Goal: Transaction & Acquisition: Purchase product/service

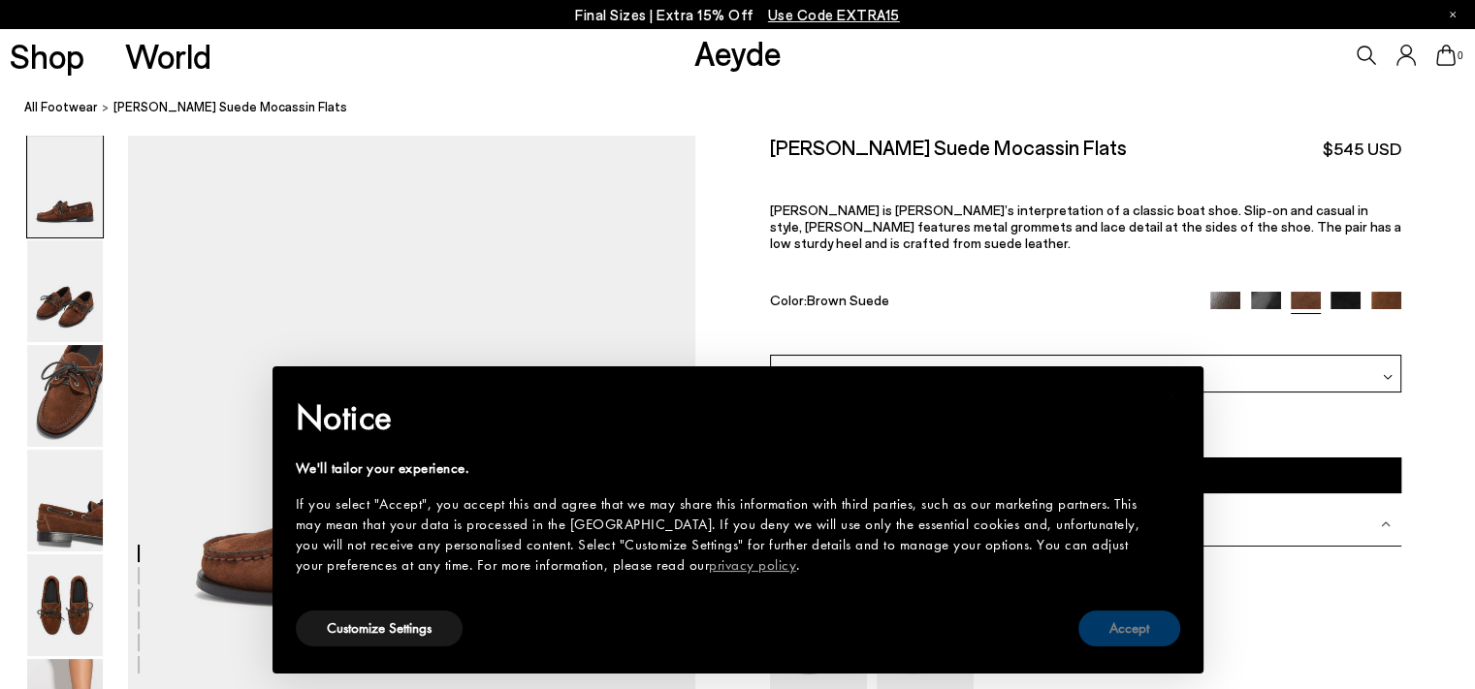
click at [1140, 629] on button "Accept" at bounding box center [1129, 629] width 102 height 36
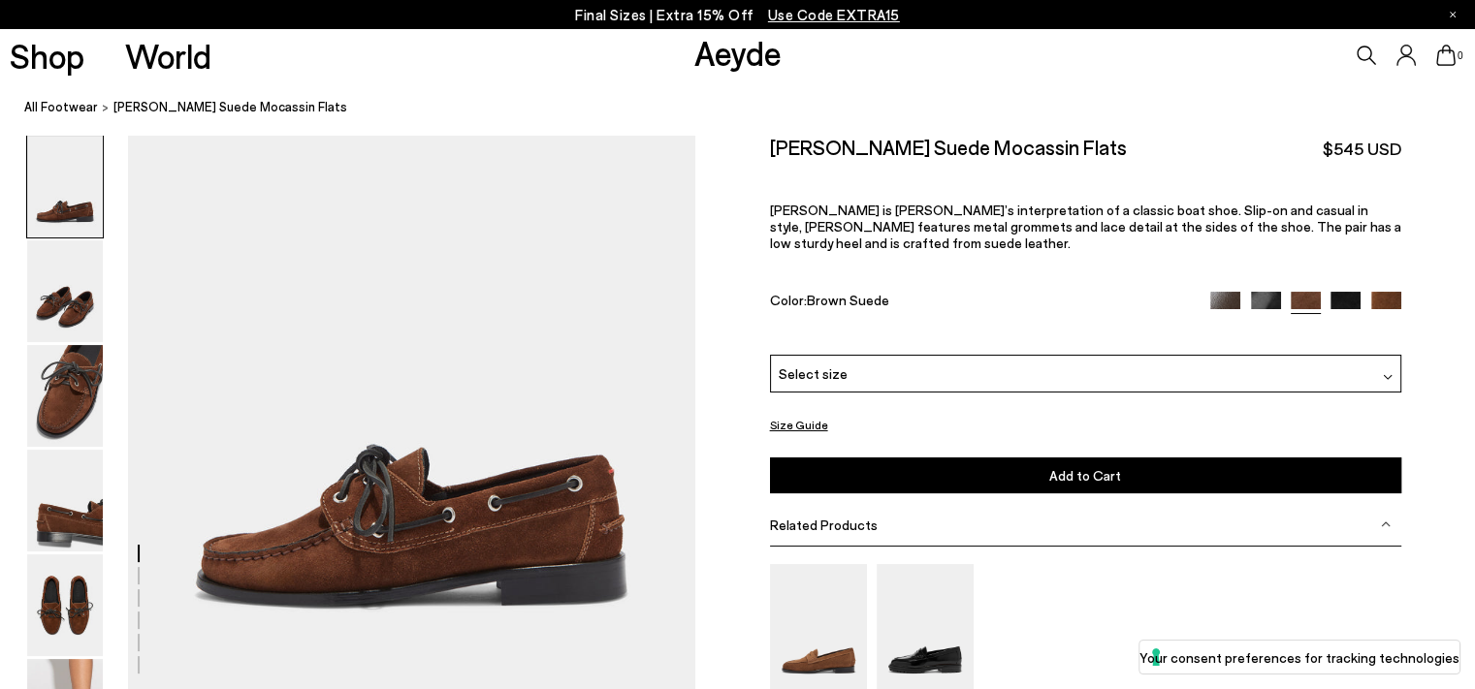
click at [1078, 356] on div "Select size" at bounding box center [1085, 374] width 631 height 38
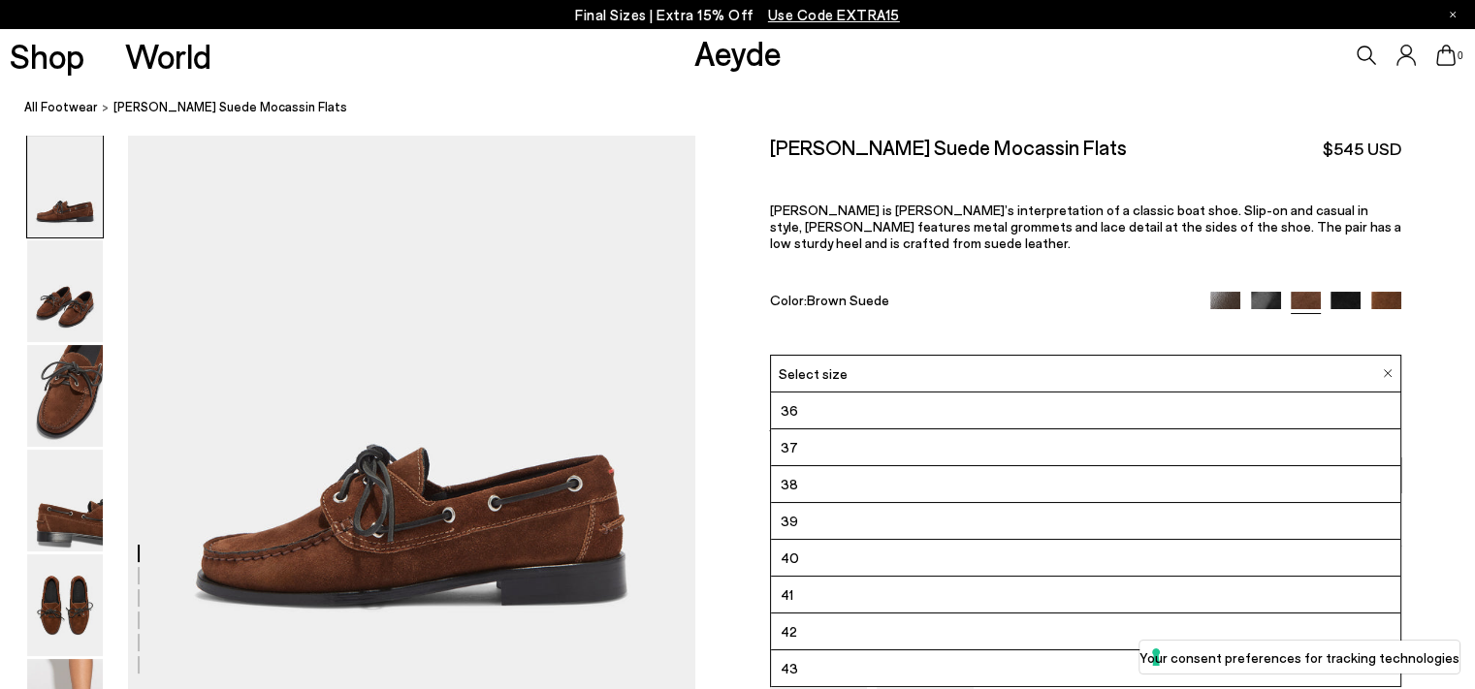
click at [1074, 371] on div "Select size" at bounding box center [1085, 374] width 631 height 38
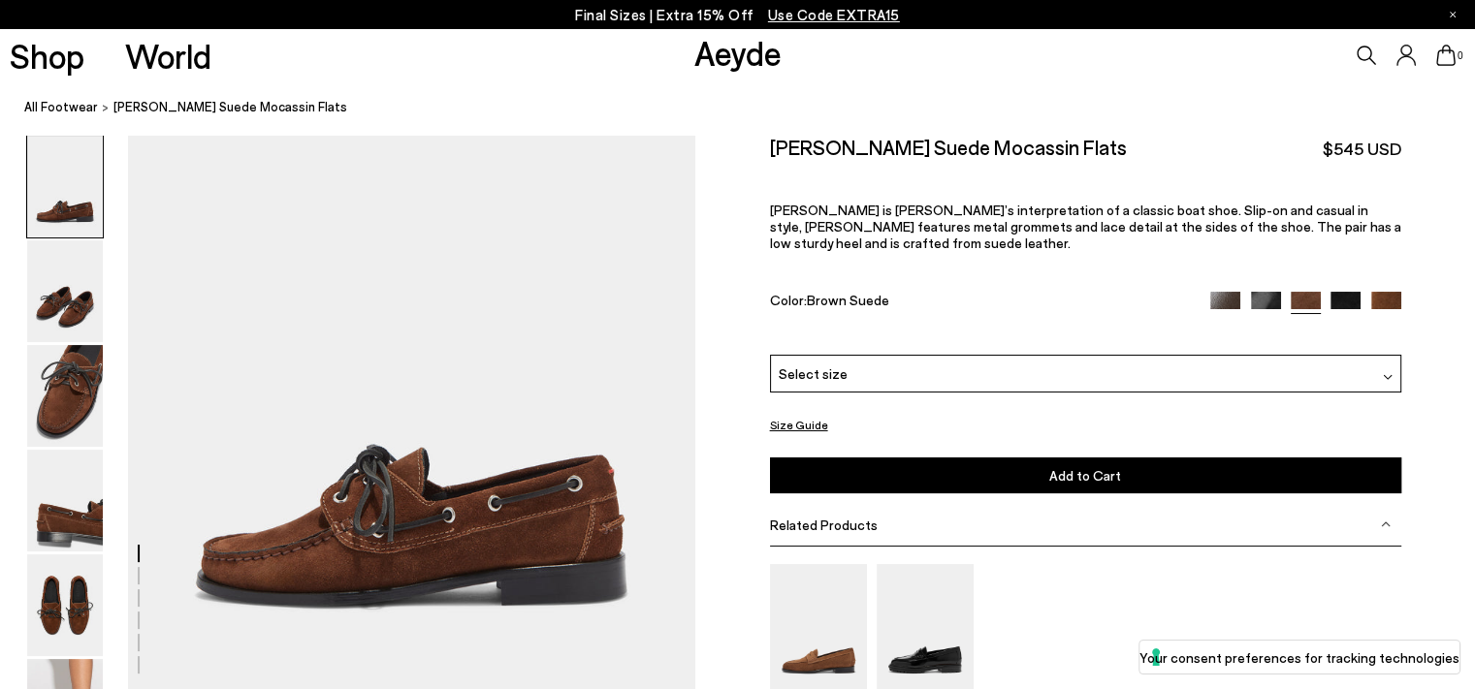
click at [865, 375] on div "Select size" at bounding box center [1085, 374] width 631 height 38
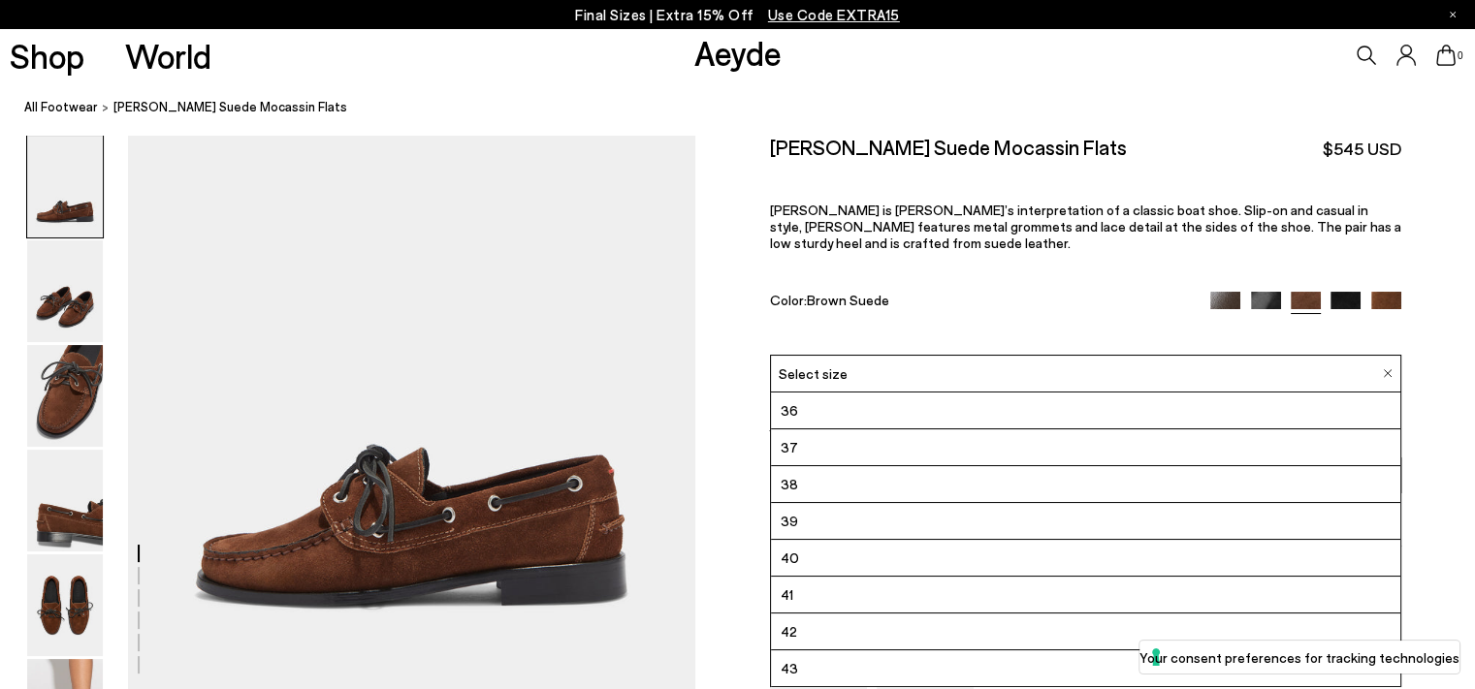
click at [821, 521] on li "39" at bounding box center [1085, 521] width 629 height 37
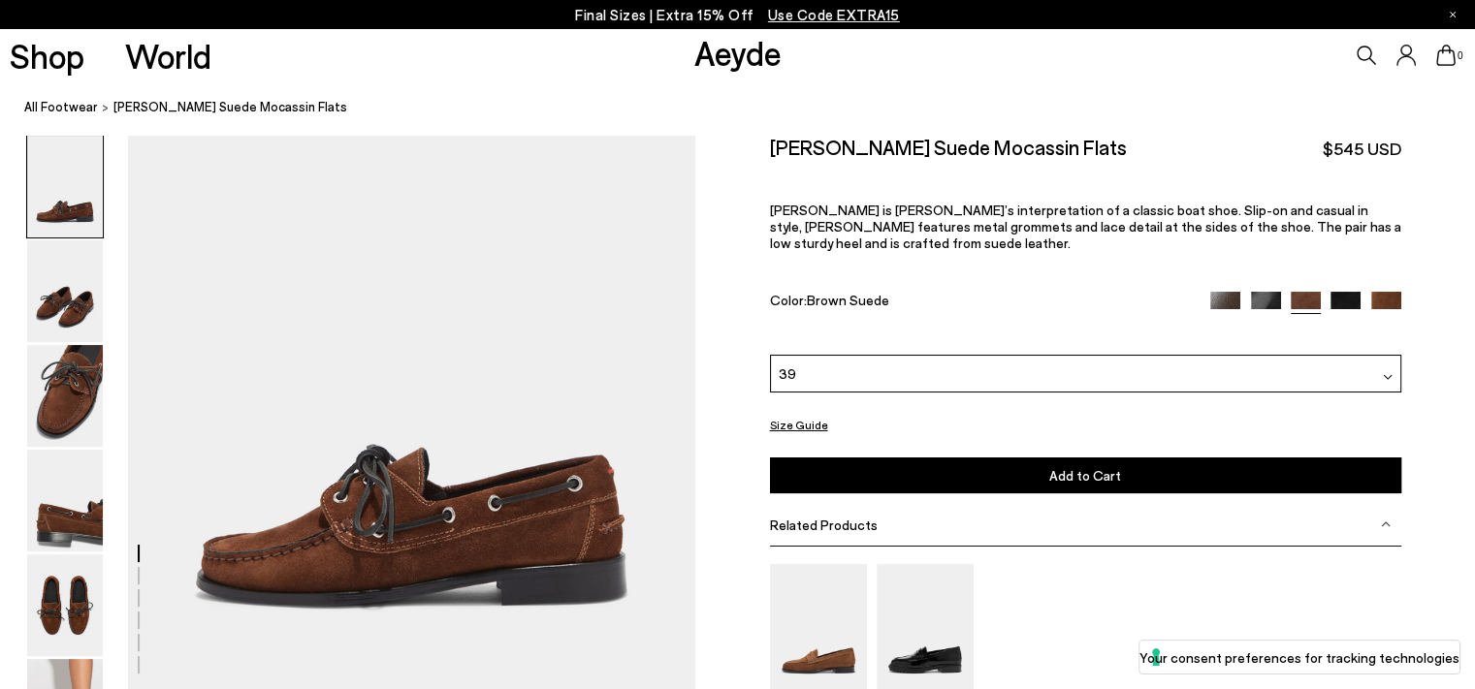
click at [826, 472] on button "Add to Cart Select a Size First" at bounding box center [1085, 476] width 631 height 36
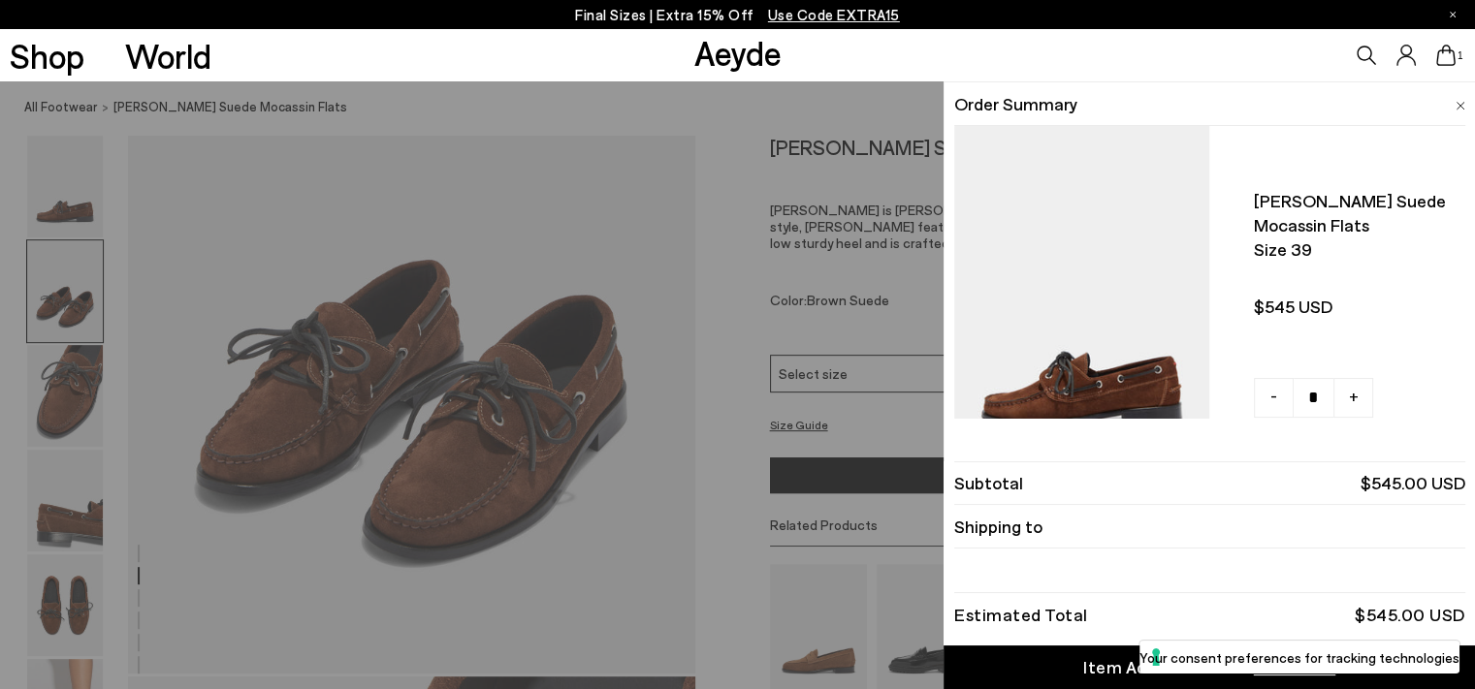
scroll to position [1261, 0]
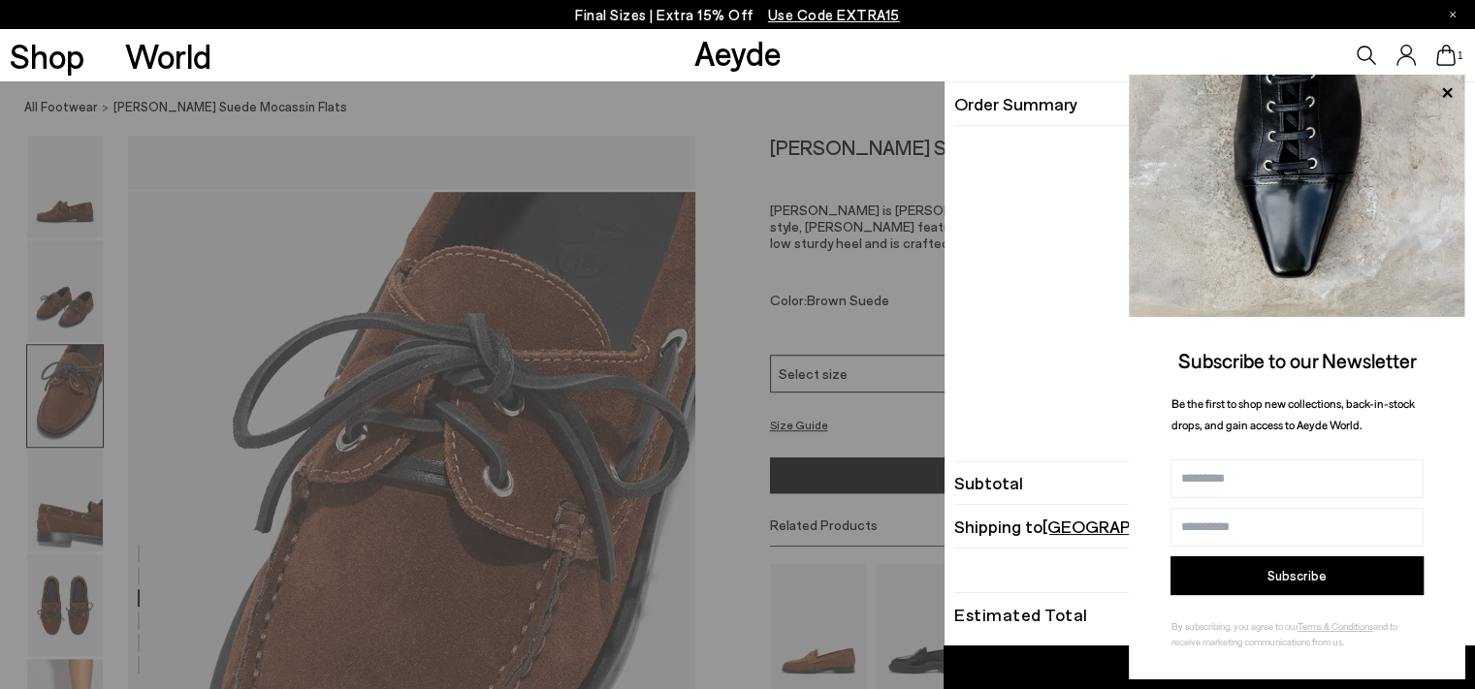
click at [1441, 52] on icon at bounding box center [1445, 55] width 19 height 21
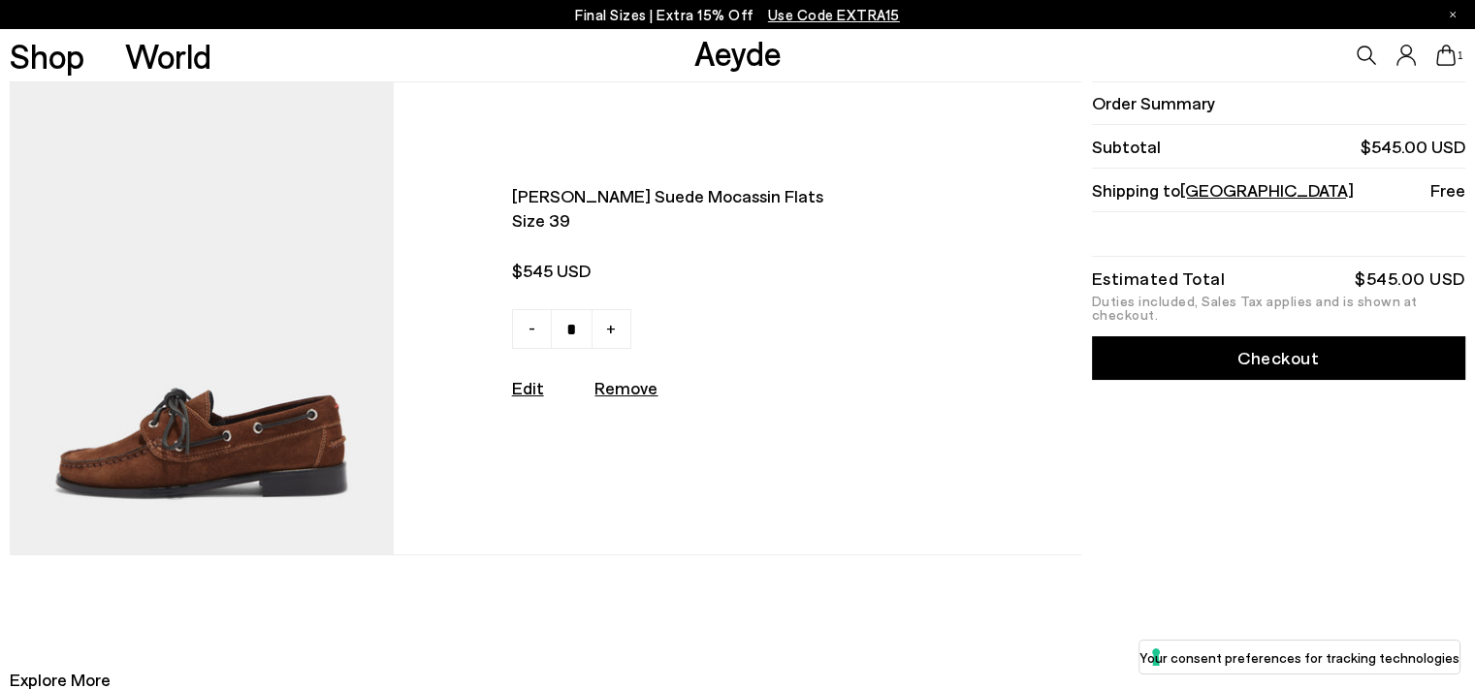
click at [1144, 348] on link "Checkout" at bounding box center [1278, 359] width 373 height 44
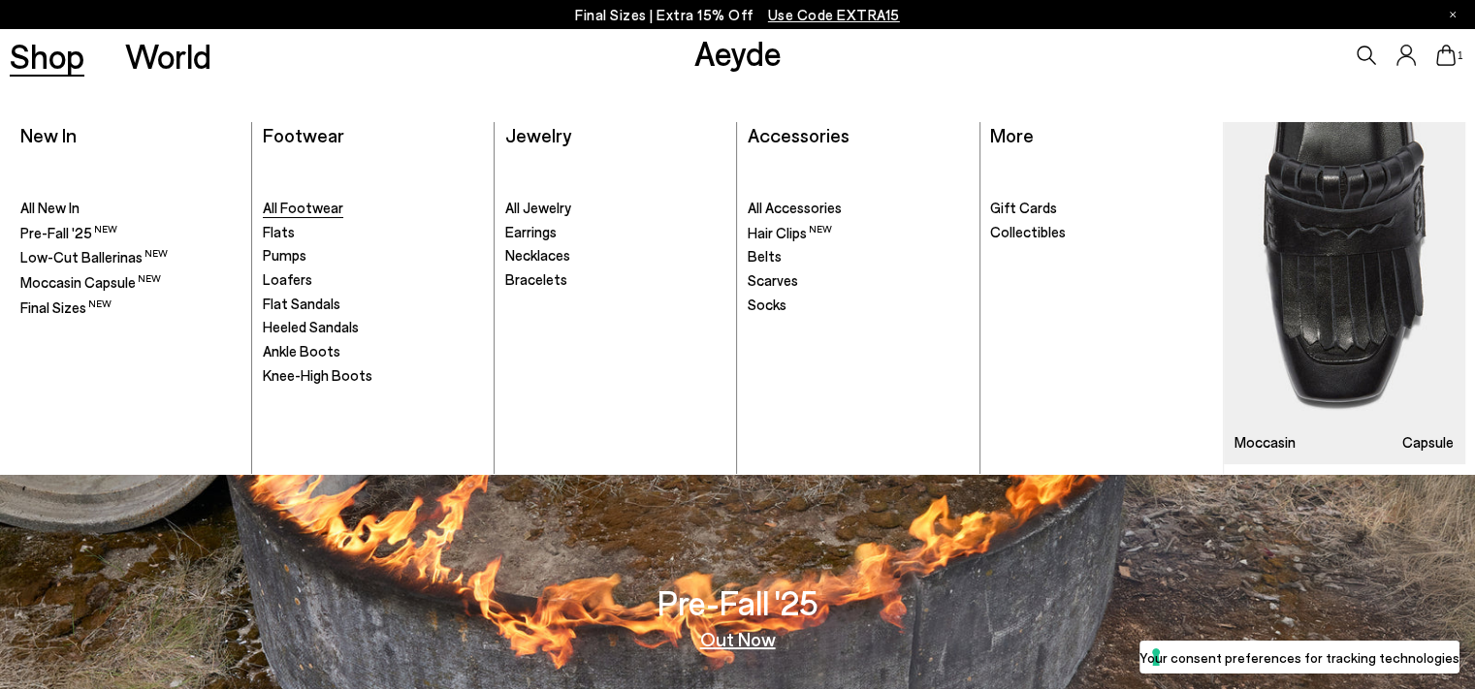
click at [293, 204] on span "All Footwear" at bounding box center [303, 207] width 80 height 17
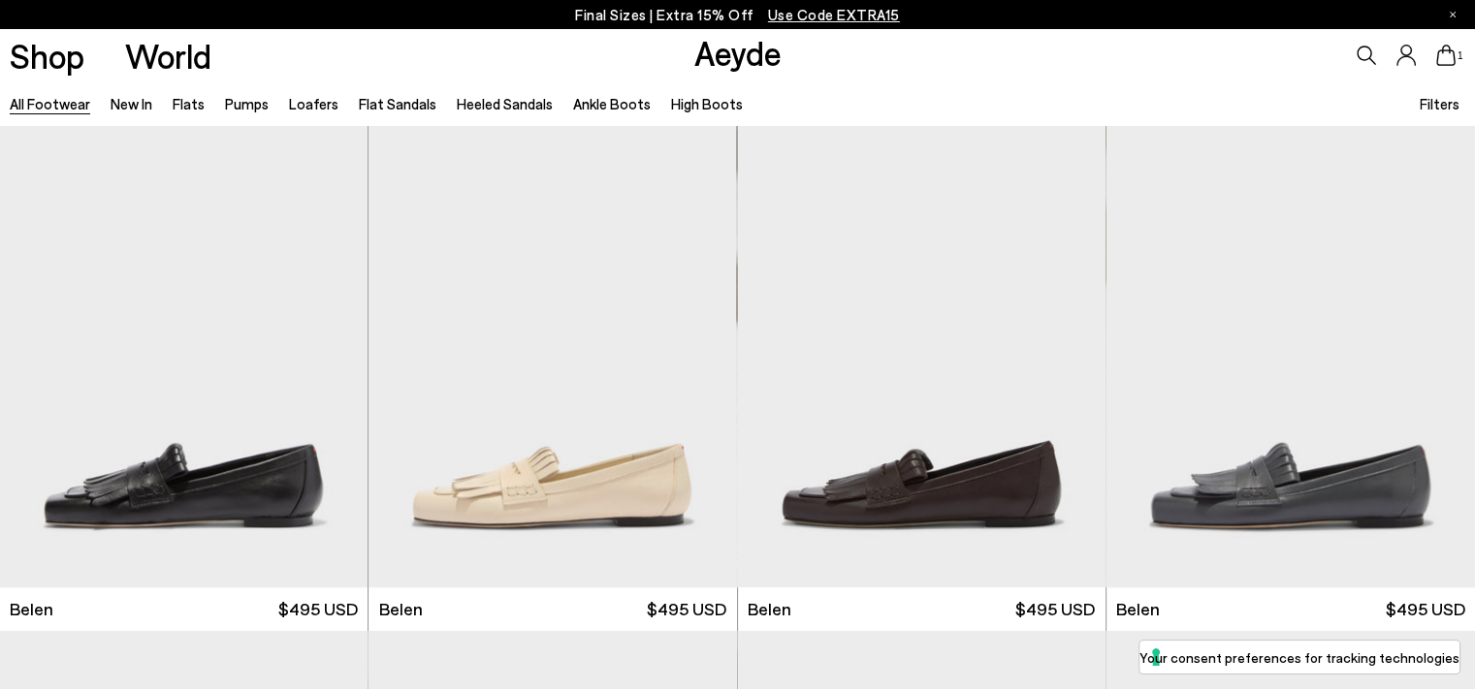
click at [1439, 104] on span "Filters" at bounding box center [1440, 103] width 40 height 17
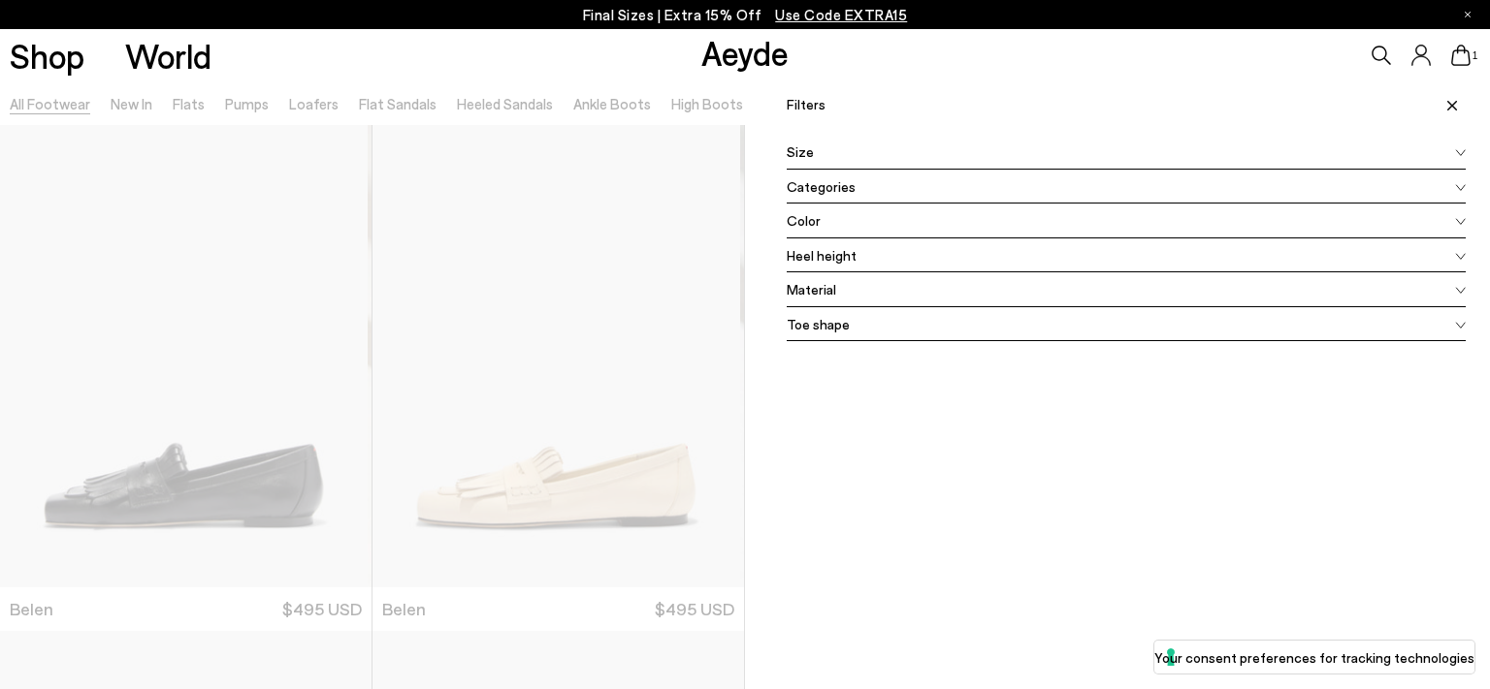
click at [929, 154] on div "Size" at bounding box center [1125, 152] width 679 height 35
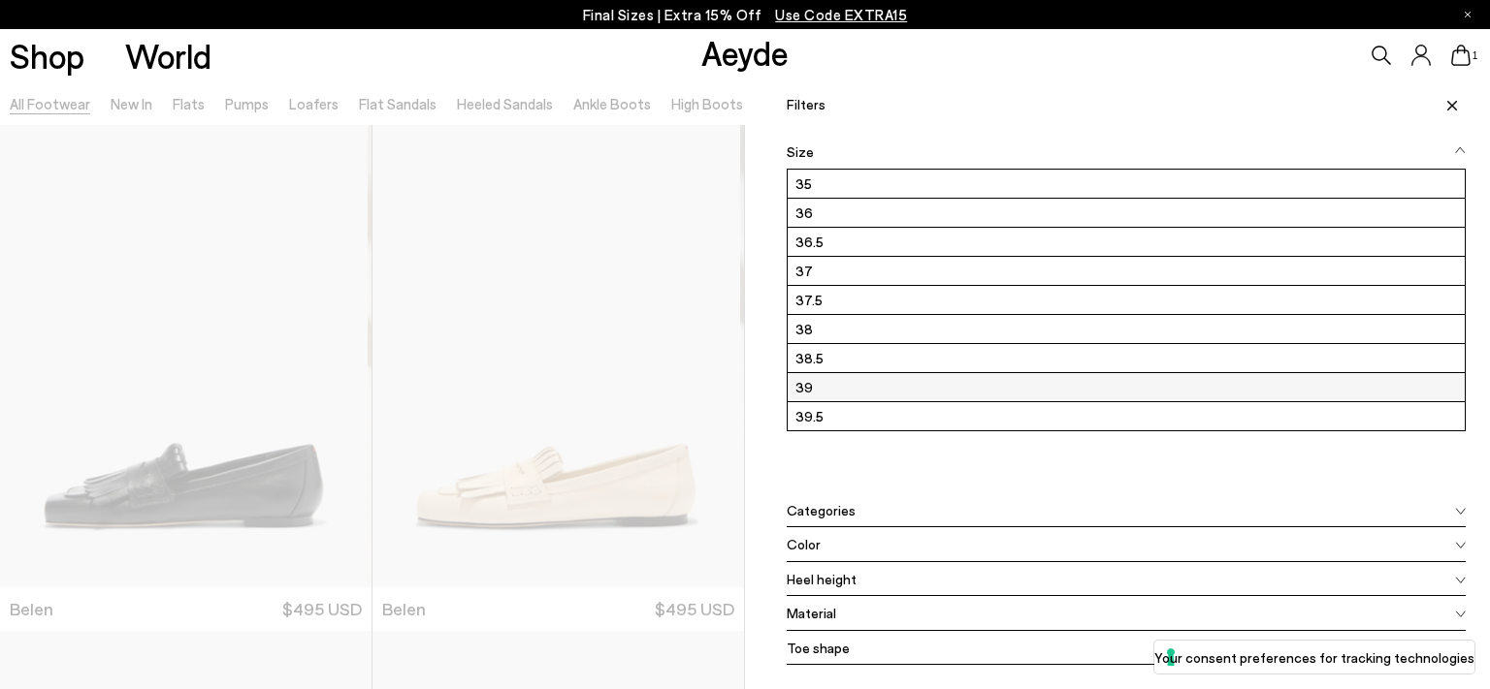
click at [884, 389] on label "39" at bounding box center [1125, 387] width 677 height 28
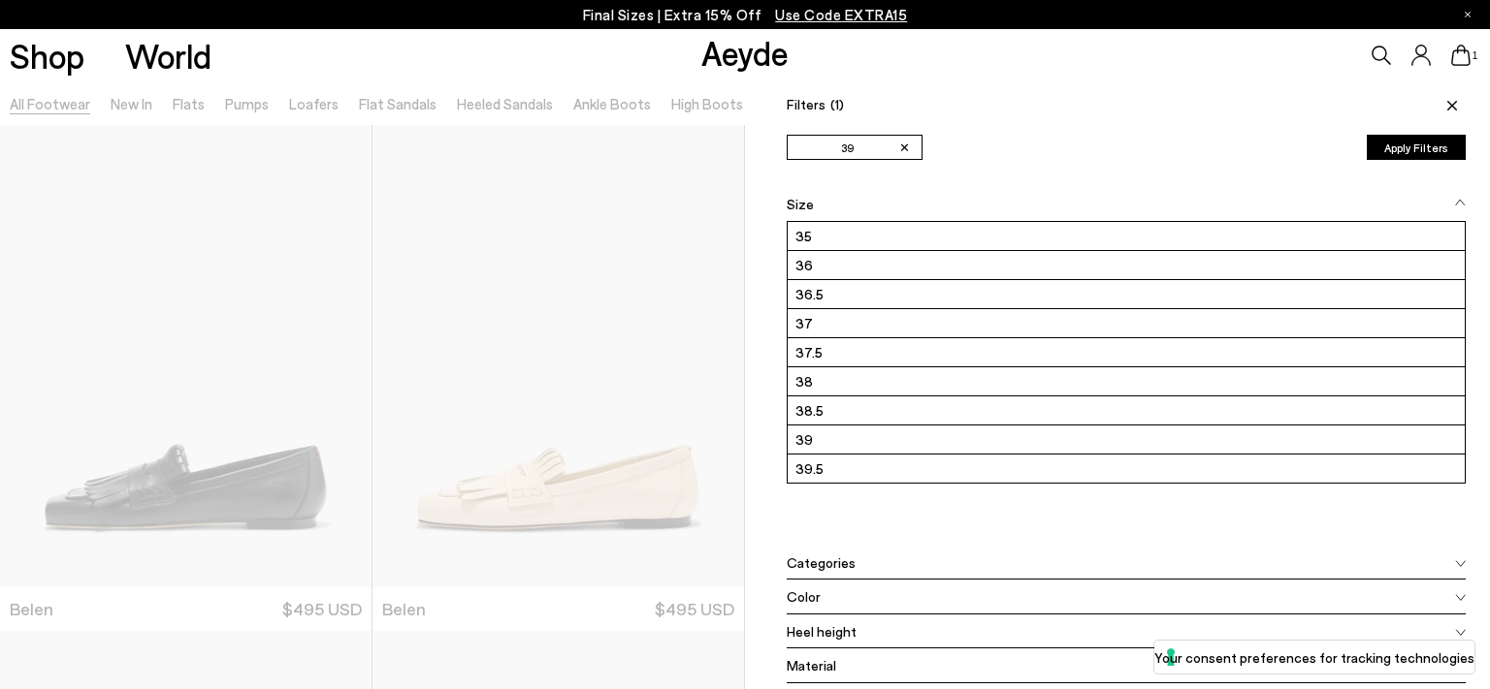
click at [1402, 146] on button "Apply Filters" at bounding box center [1415, 147] width 99 height 25
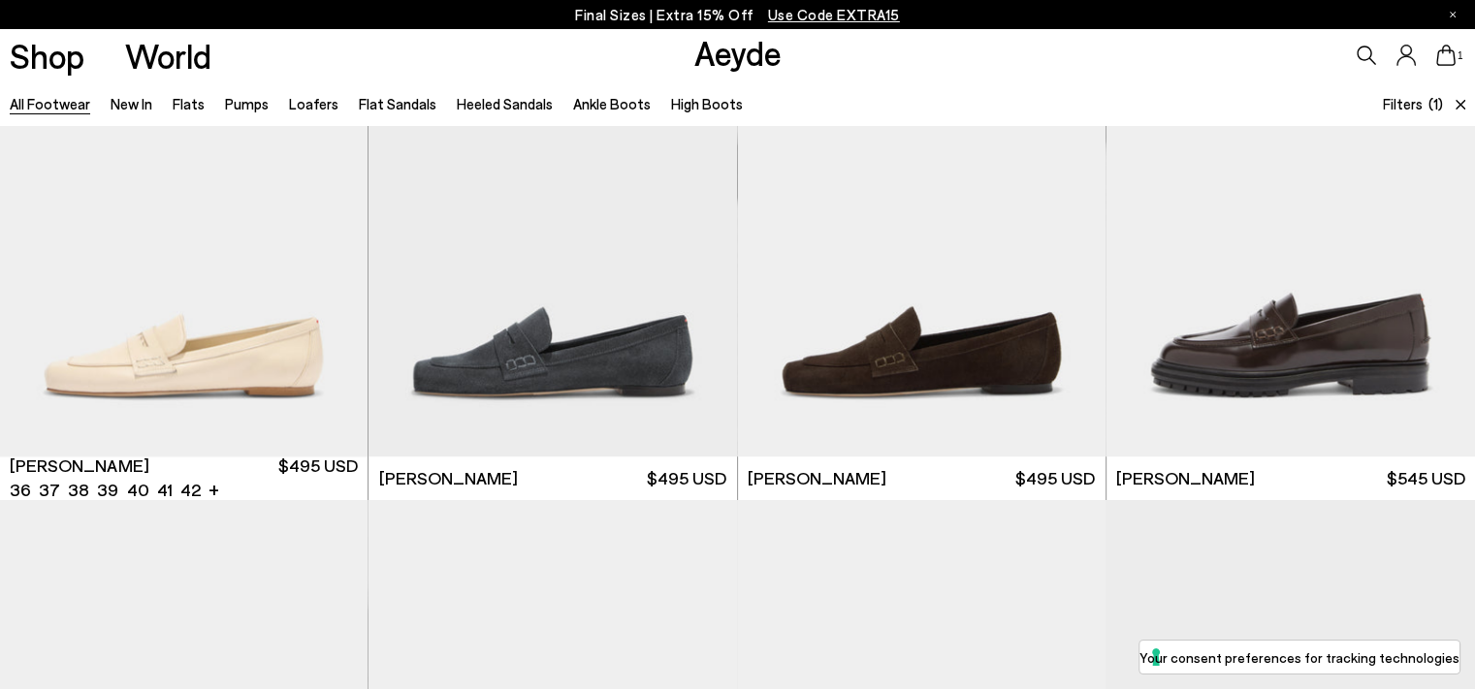
scroll to position [1164, 0]
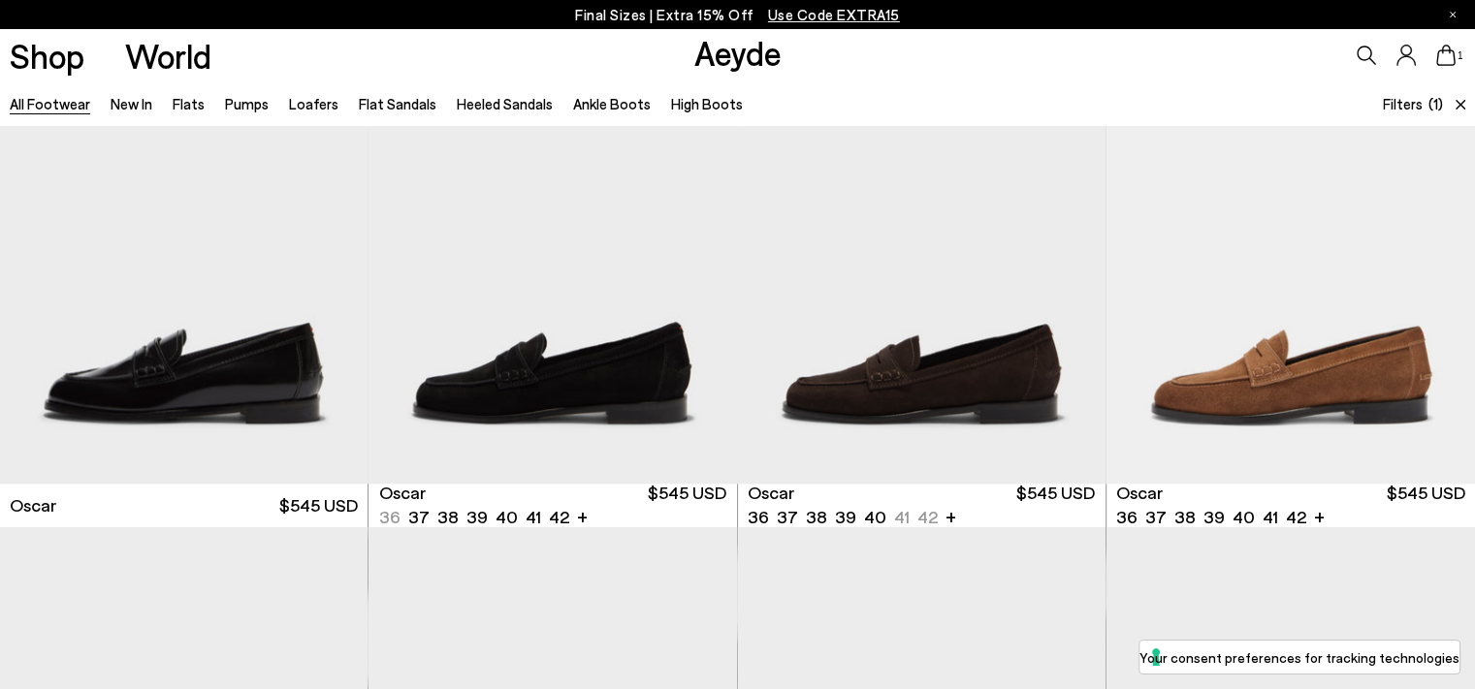
scroll to position [2327, 0]
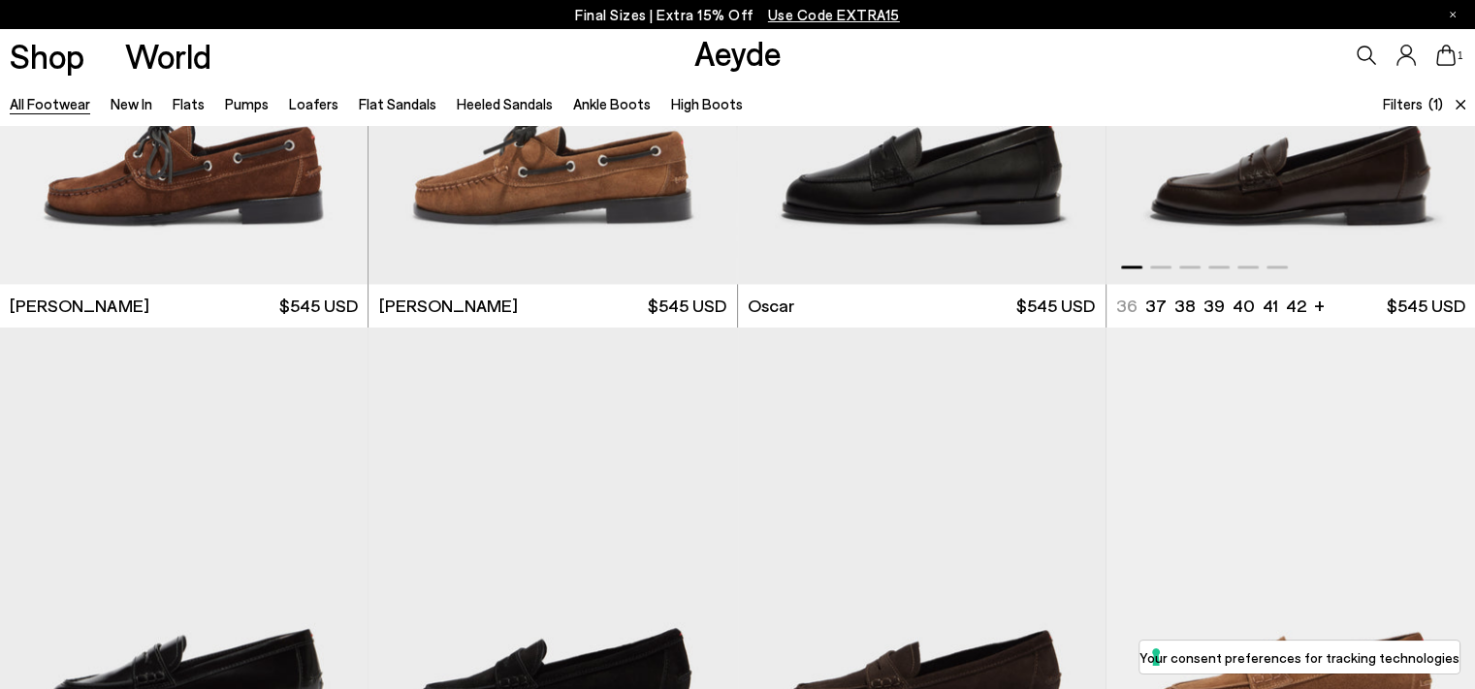
click at [1321, 203] on img "1 / 6" at bounding box center [1290, 53] width 369 height 463
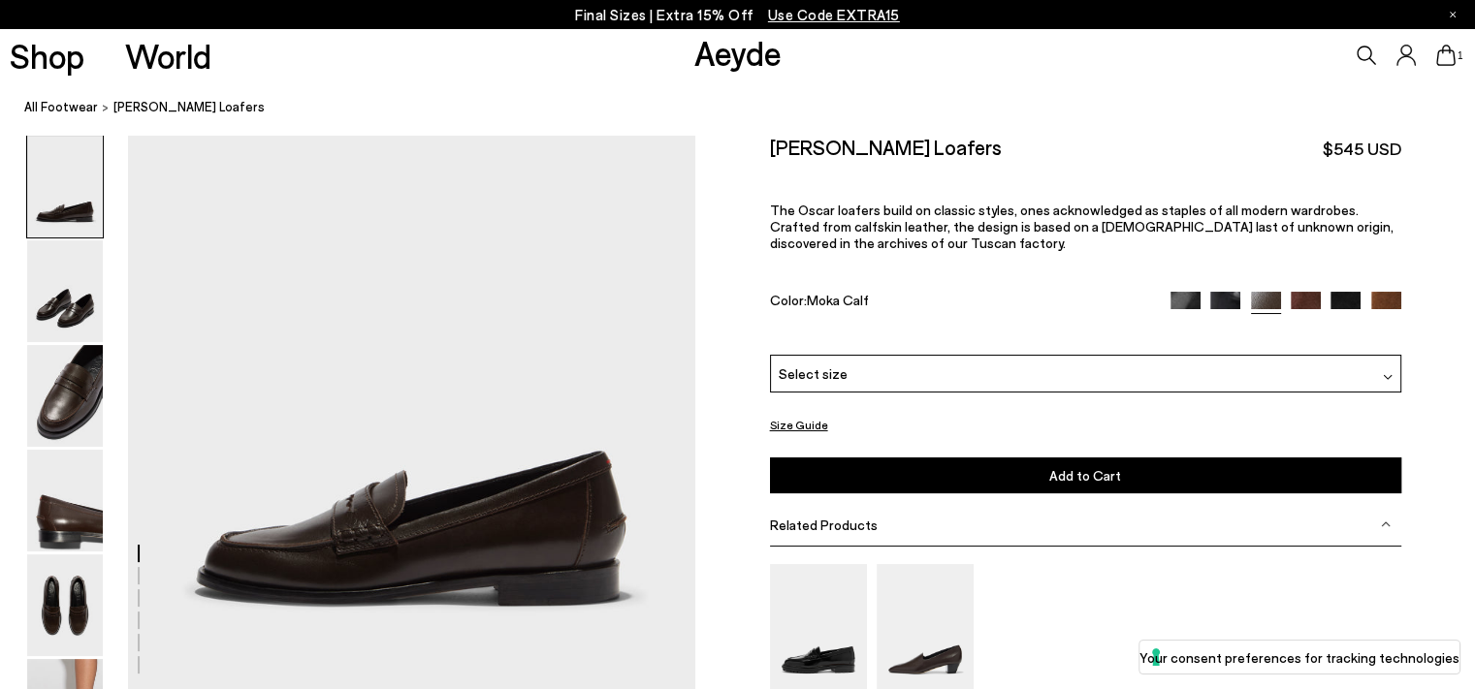
scroll to position [194, 0]
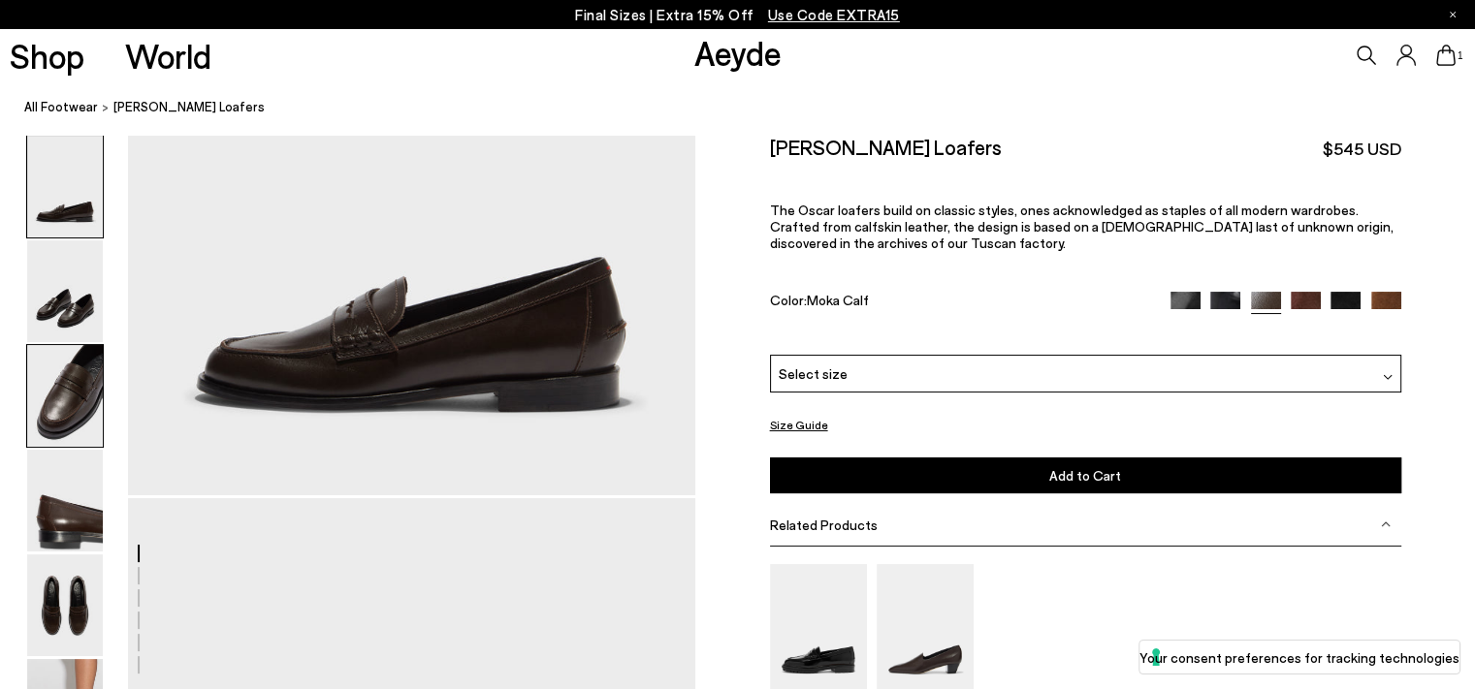
click at [48, 392] on img at bounding box center [65, 396] width 76 height 102
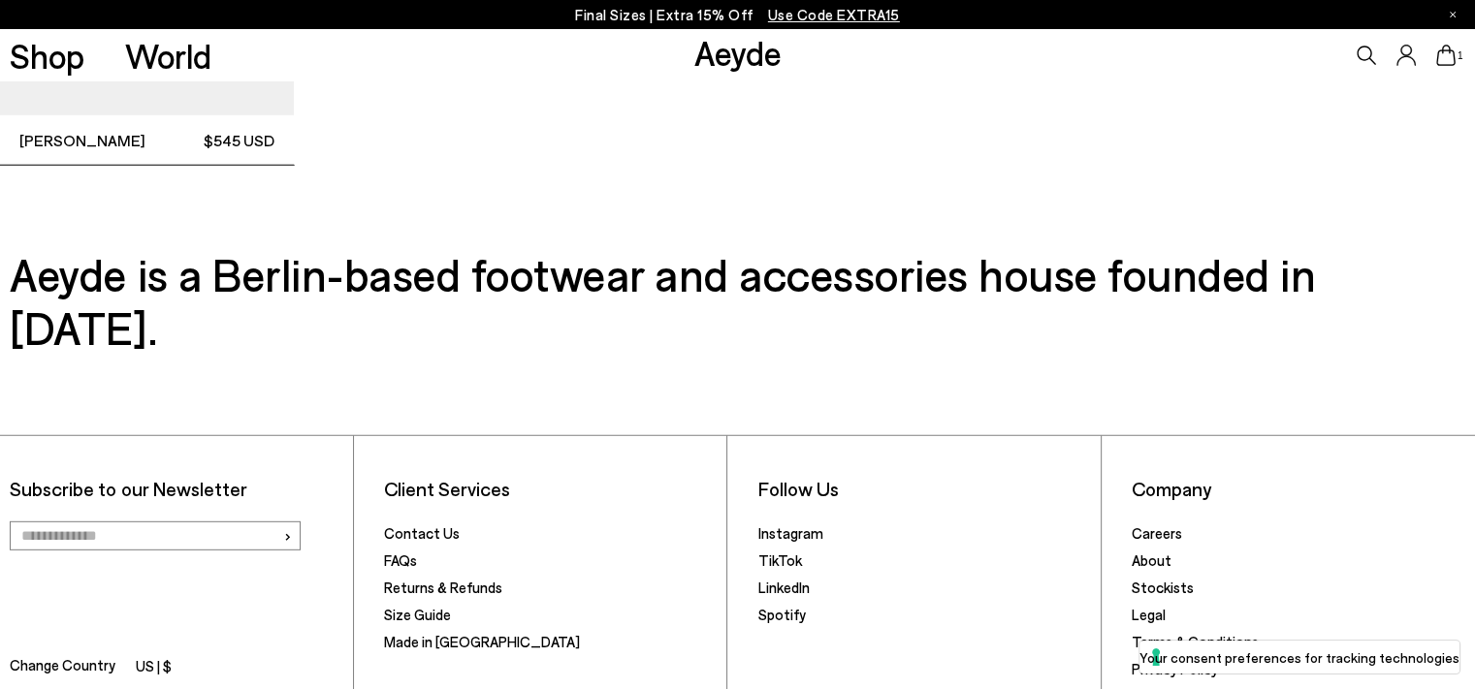
scroll to position [5658, 0]
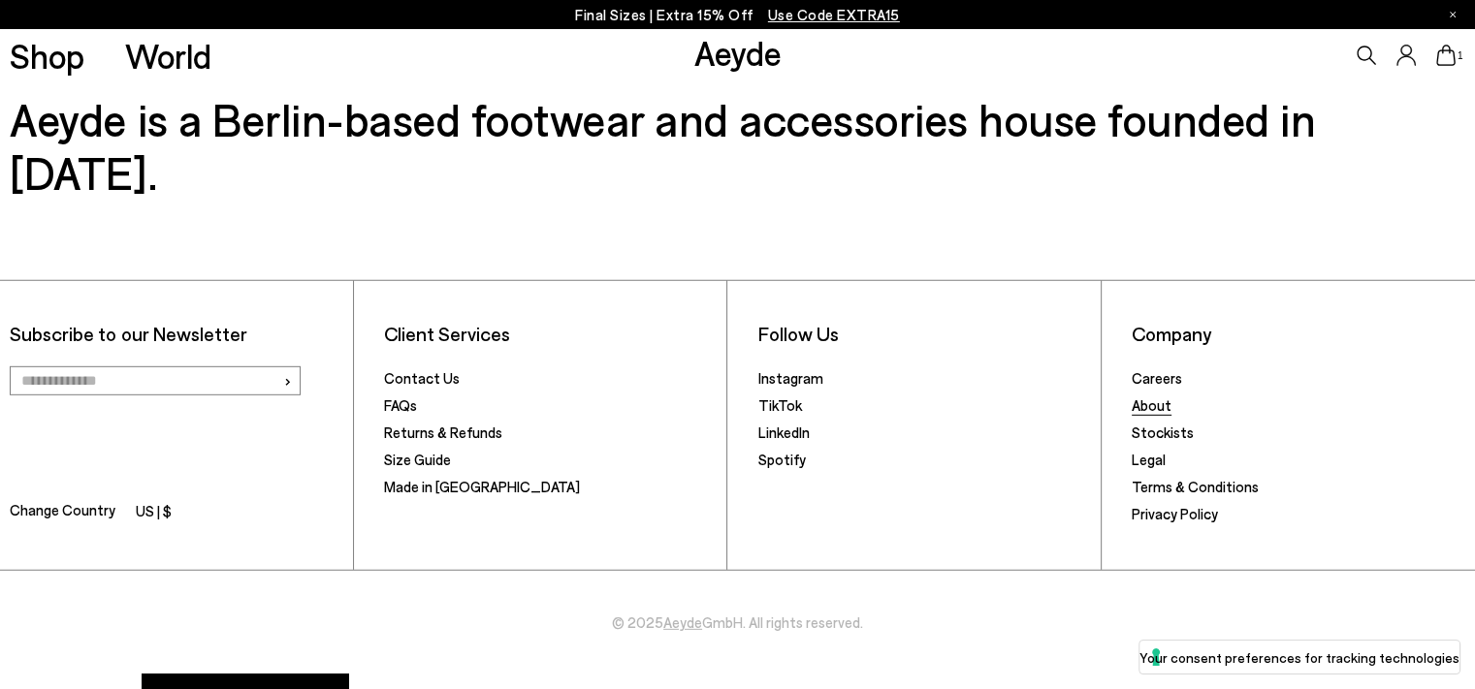
click at [1162, 397] on link "About" at bounding box center [1152, 405] width 40 height 17
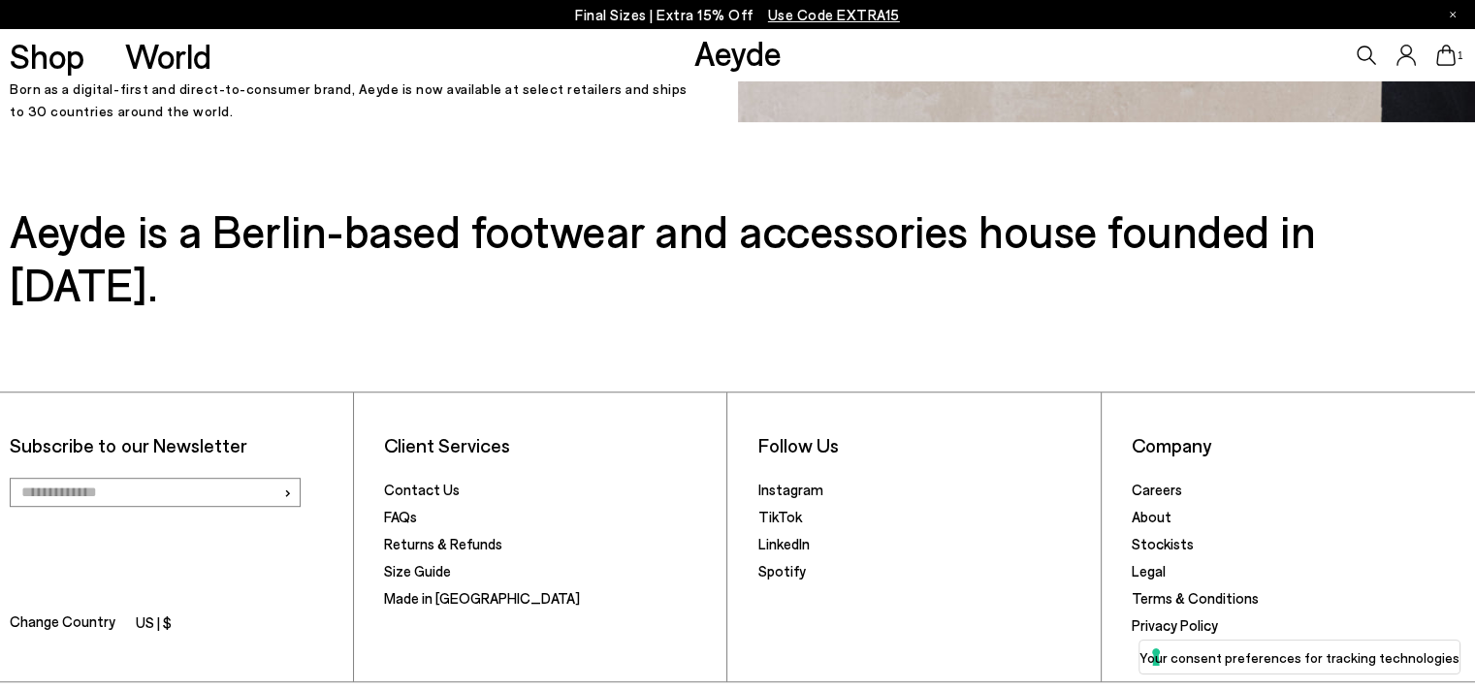
scroll to position [970, 0]
